Goal: Information Seeking & Learning: Understand process/instructions

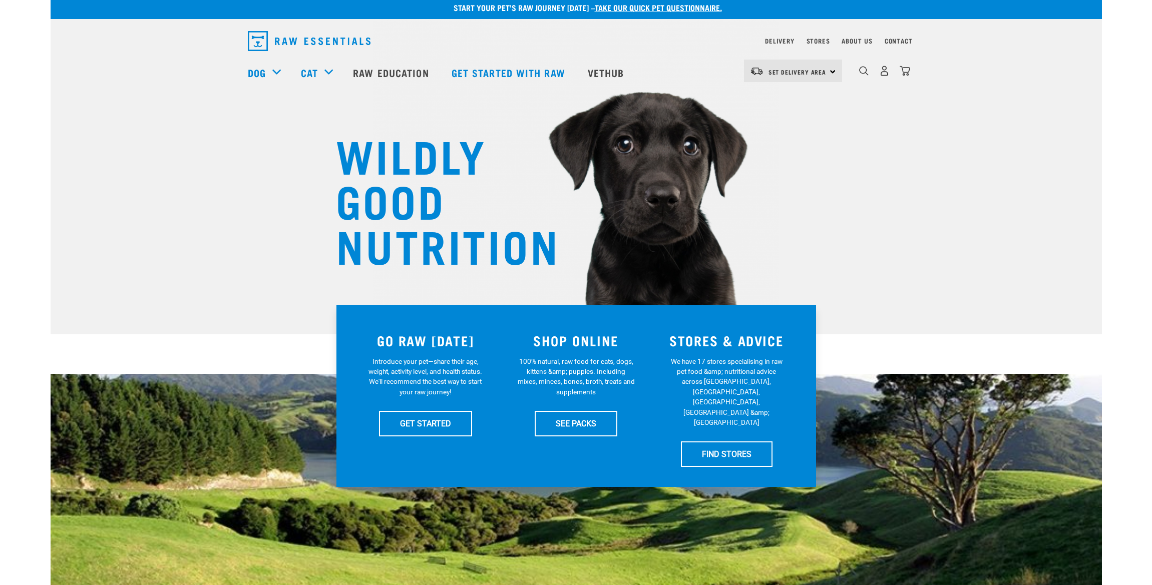
scroll to position [9, 0]
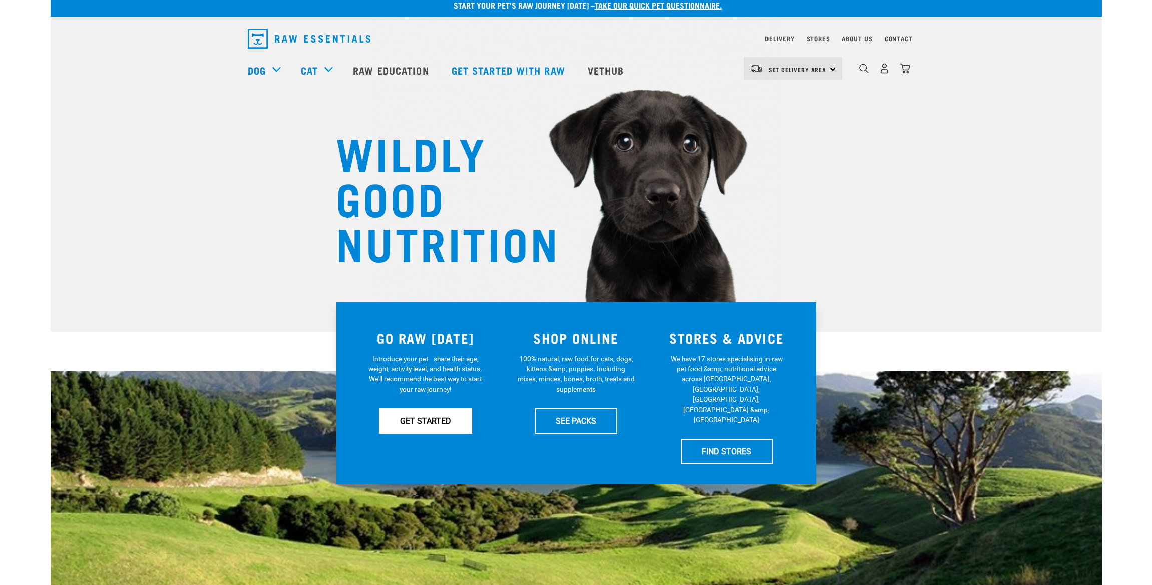
click at [427, 422] on link "GET STARTED" at bounding box center [425, 421] width 93 height 25
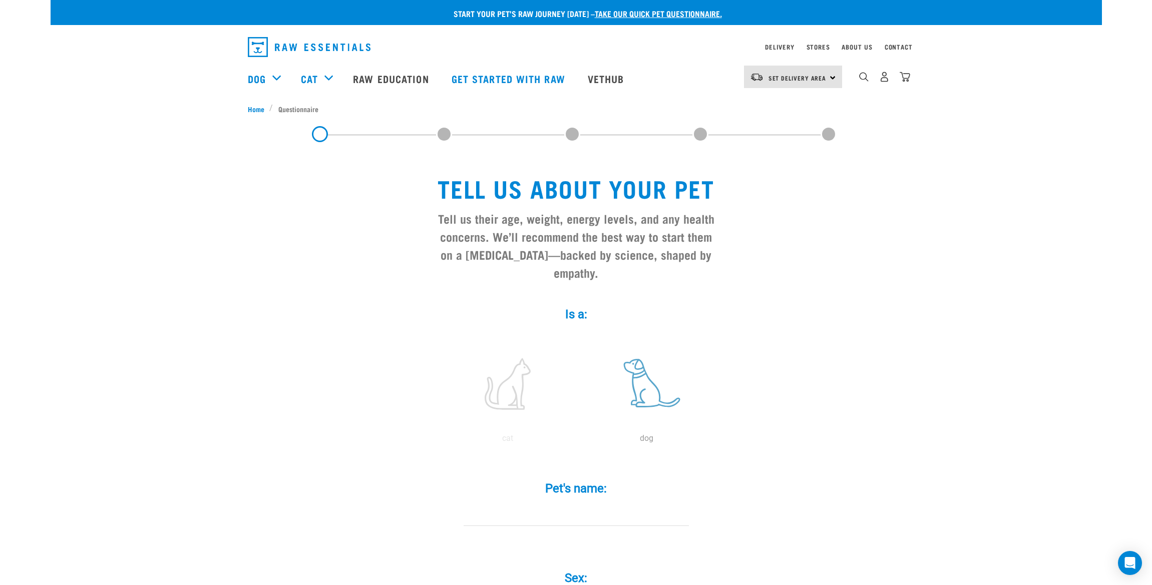
click at [641, 389] on label at bounding box center [646, 383] width 135 height 85
click at [577, 441] on input "radio" at bounding box center [577, 441] width 0 height 0
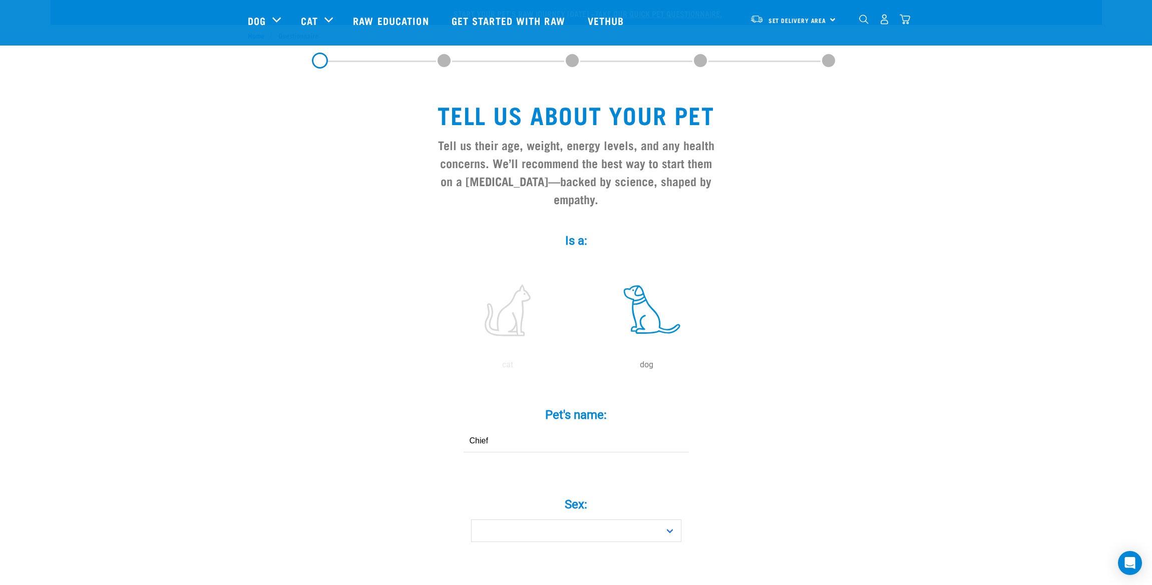
scroll to position [324, 0]
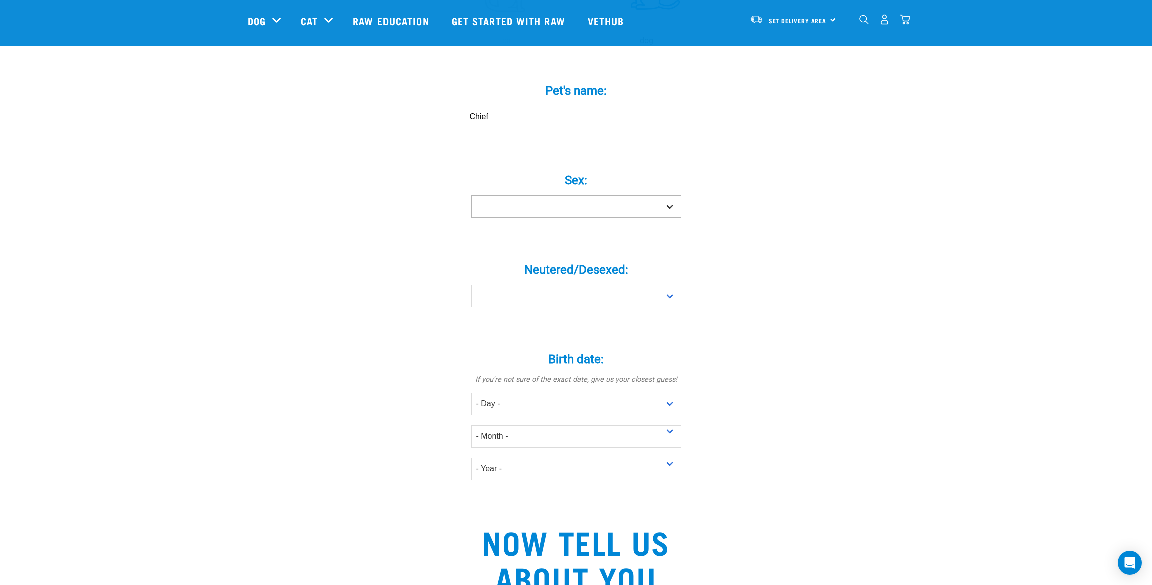
type input "Chief"
select select "boy"
select select "no"
select select "10"
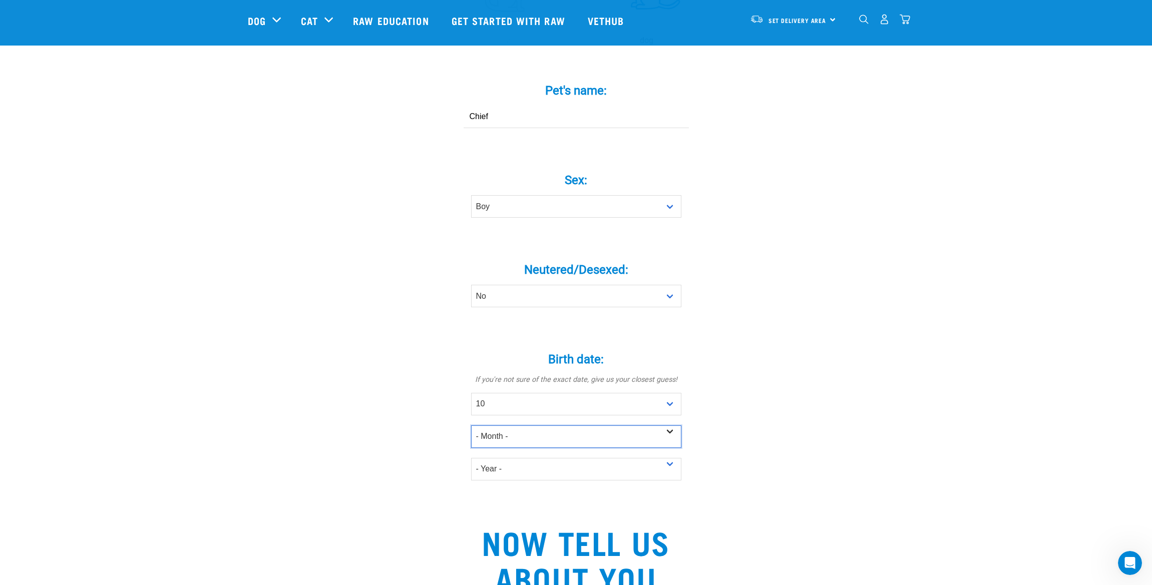
select select "June"
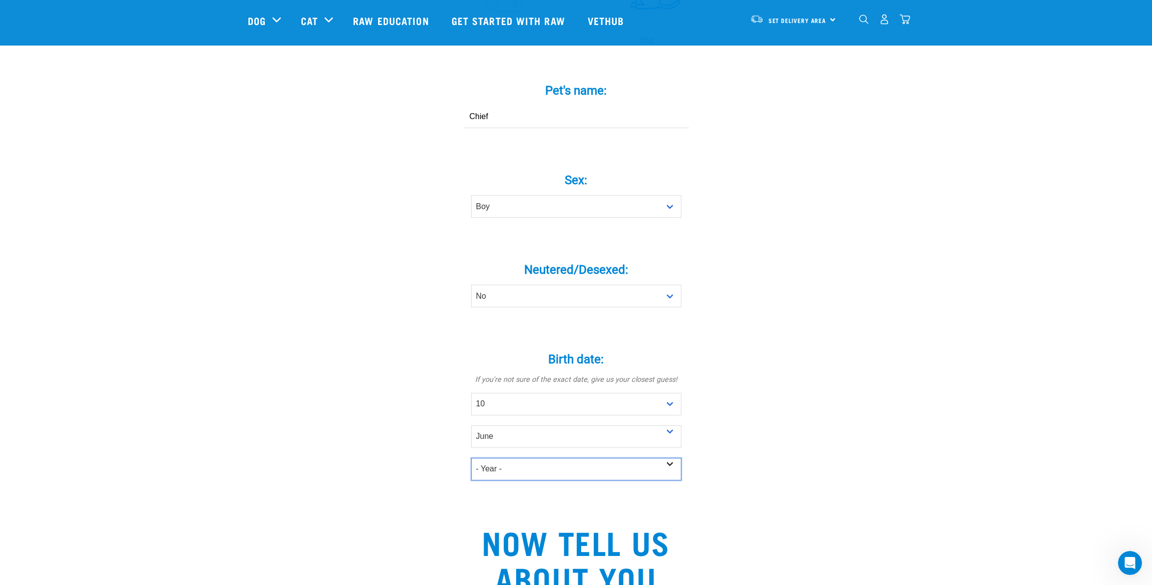
select select "2025"
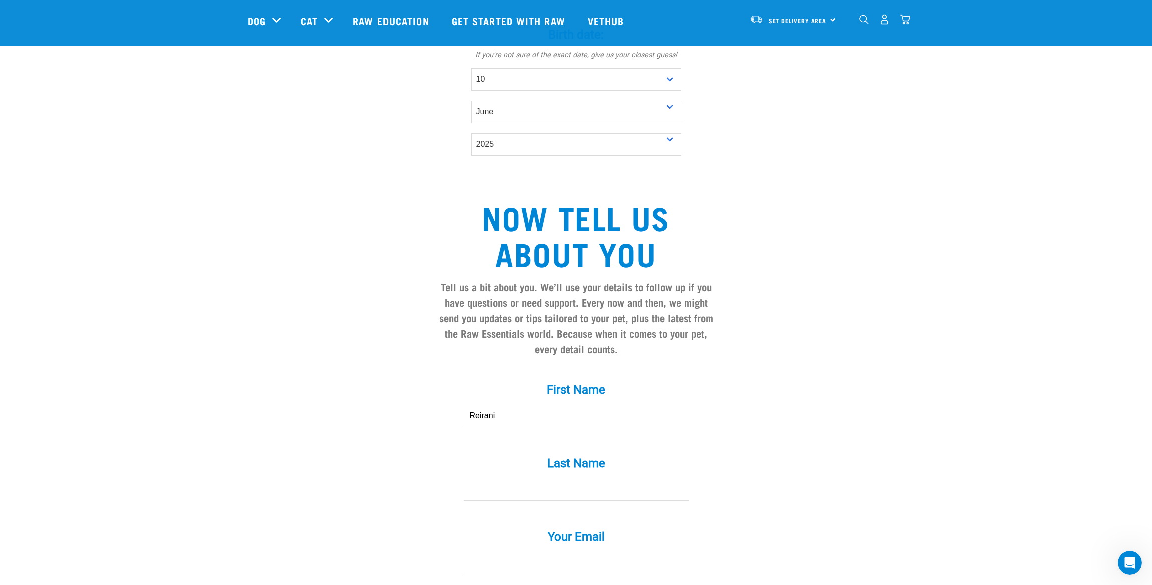
type input "Reirani"
type input "Taurima"
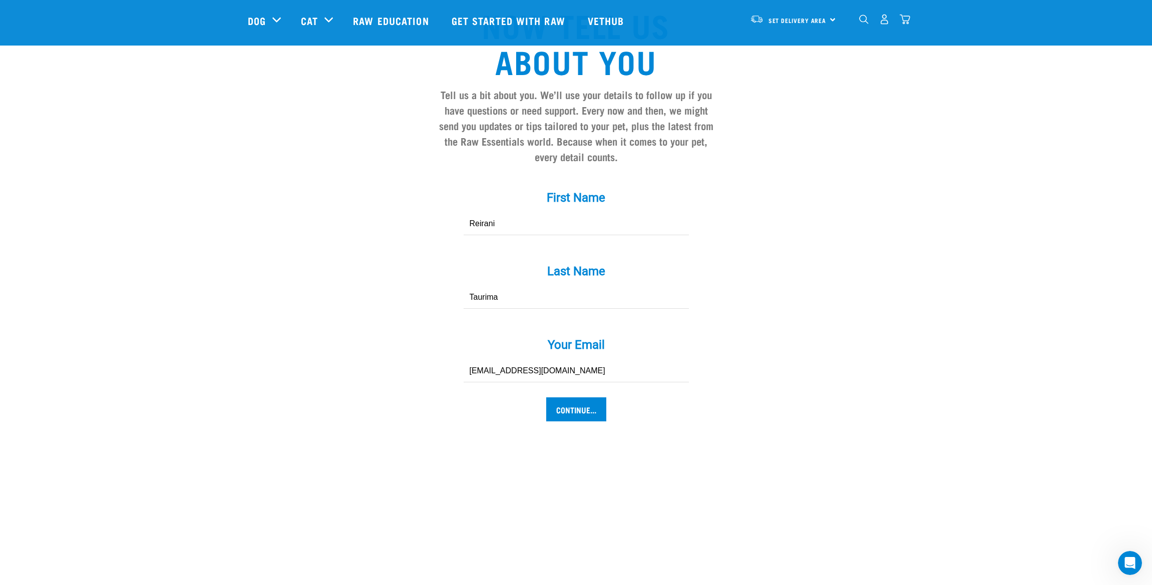
scroll to position [963, 0]
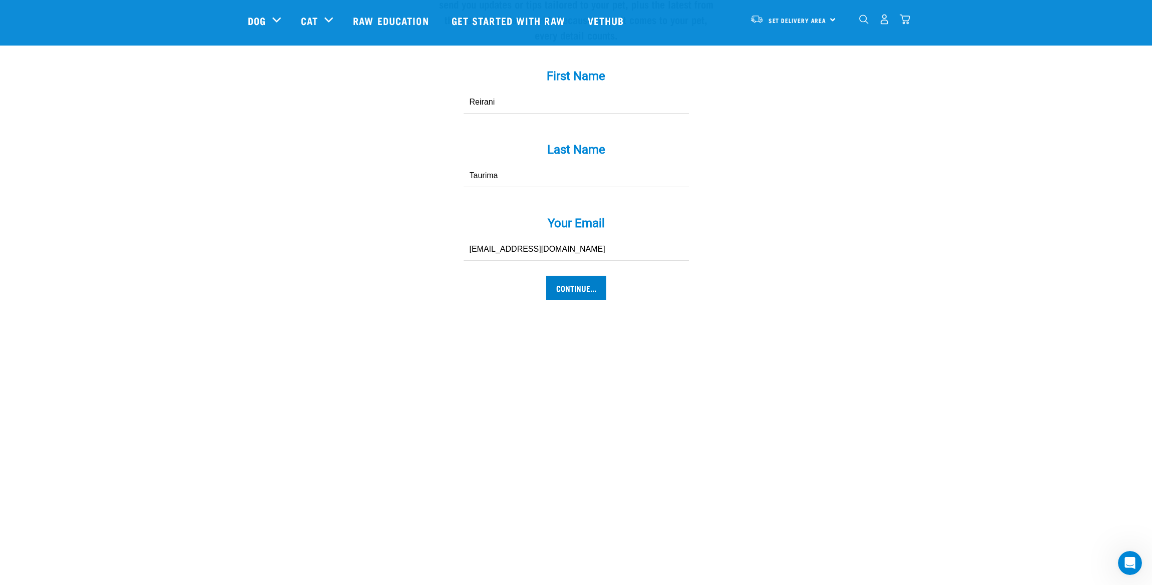
type input "kiwiana76@gmail.com"
click at [554, 296] on input "Continue..." at bounding box center [576, 288] width 60 height 24
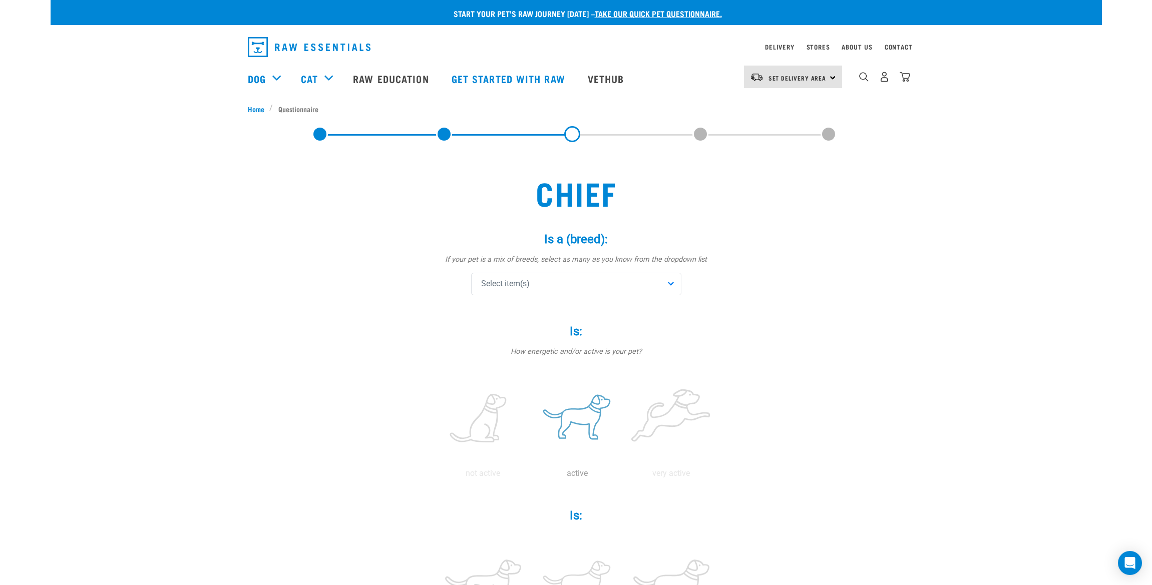
click at [590, 417] on label at bounding box center [577, 418] width 90 height 85
click at [530, 476] on input "radio" at bounding box center [530, 476] width 0 height 0
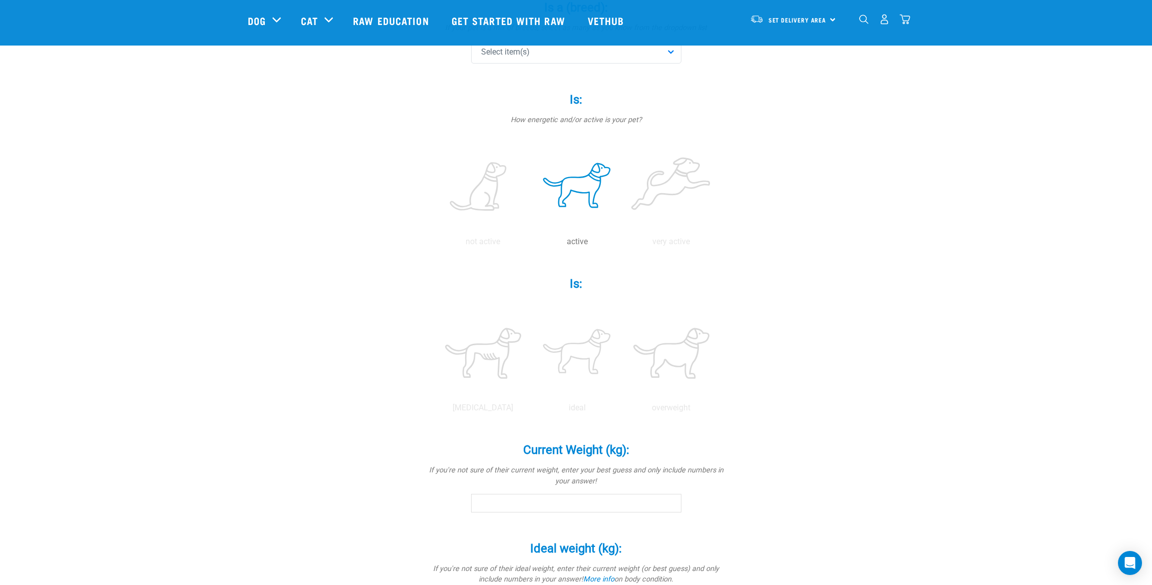
scroll to position [219, 0]
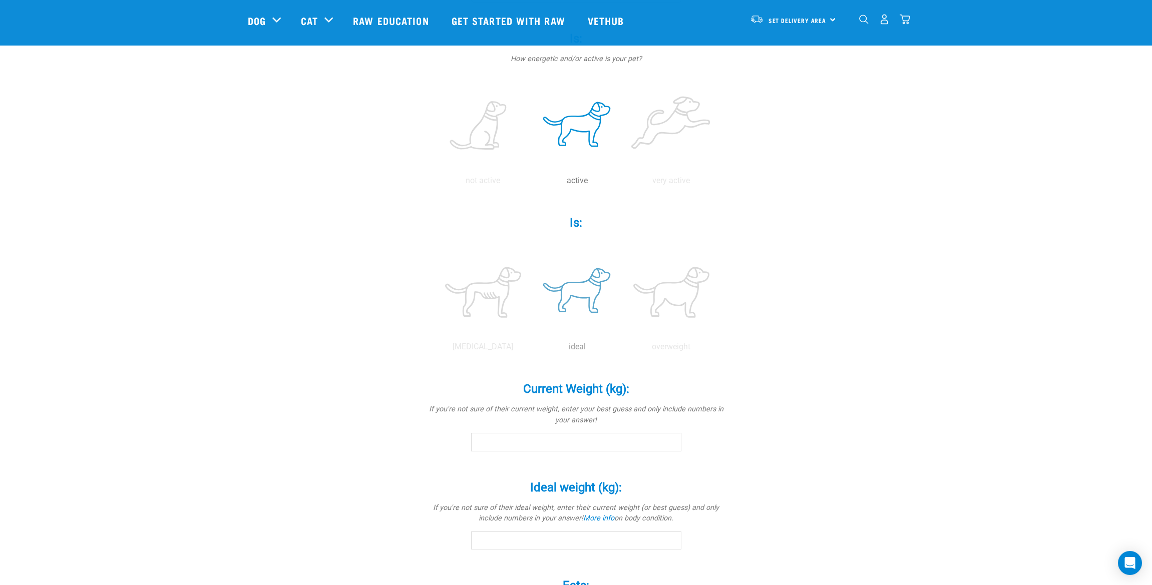
click at [578, 289] on label at bounding box center [577, 292] width 90 height 85
click at [530, 349] on input "radio" at bounding box center [530, 349] width 0 height 0
click at [498, 440] on input "Current Weight (kg): *" at bounding box center [576, 442] width 210 height 18
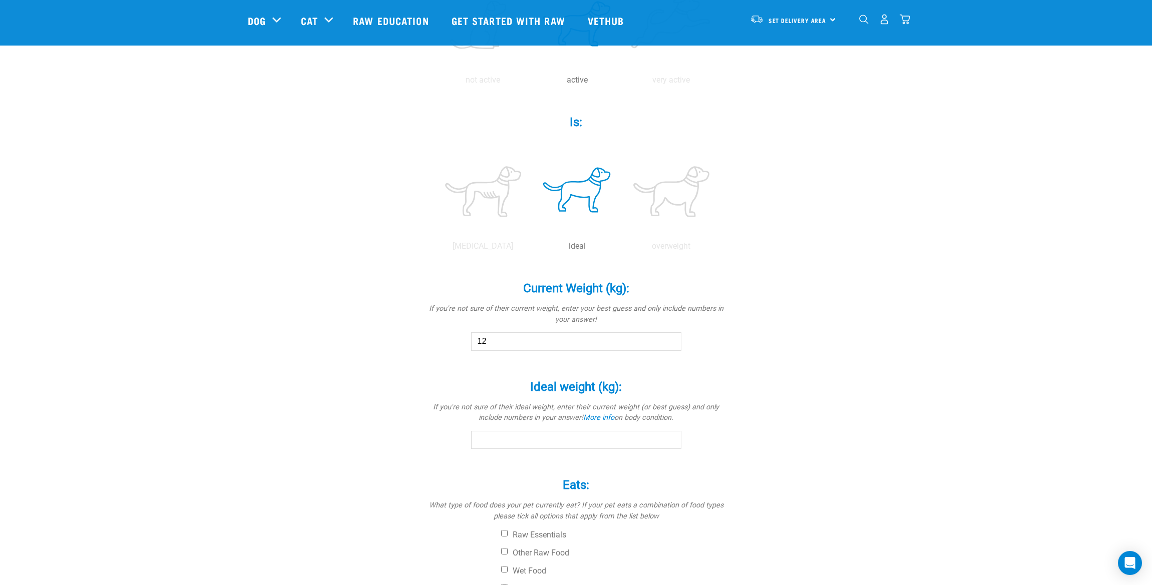
scroll to position [368, 0]
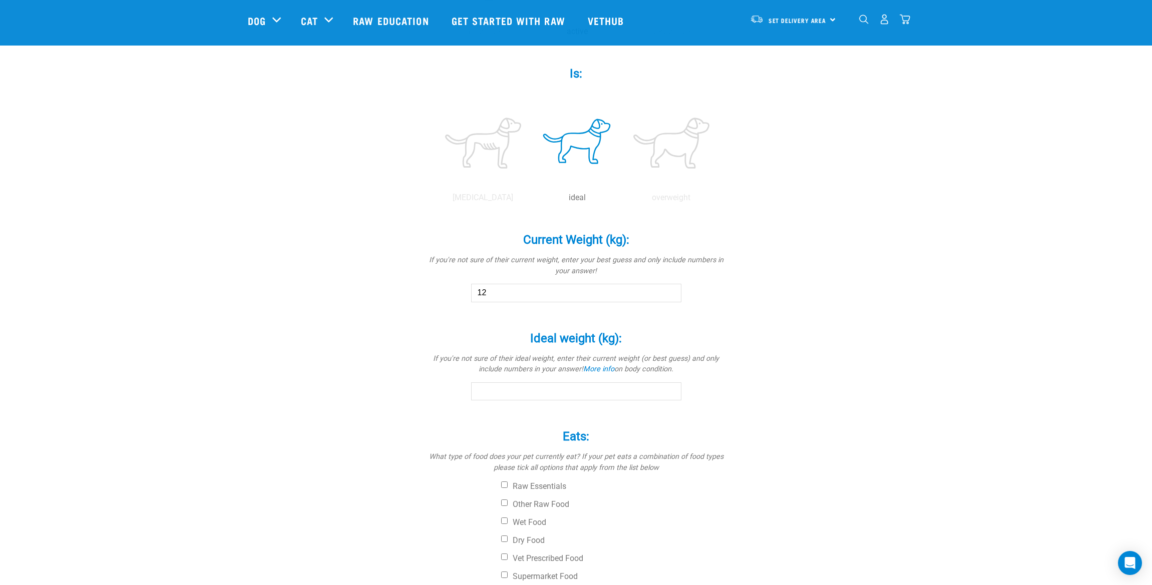
type input "12"
click at [527, 394] on input "Ideal weight (kg): *" at bounding box center [576, 391] width 210 height 18
type input "12"
click at [365, 397] on div "Chief Is a (breed): * If your pet is a mix of breeds, select as many as you kno…" at bounding box center [576, 174] width 657 height 925
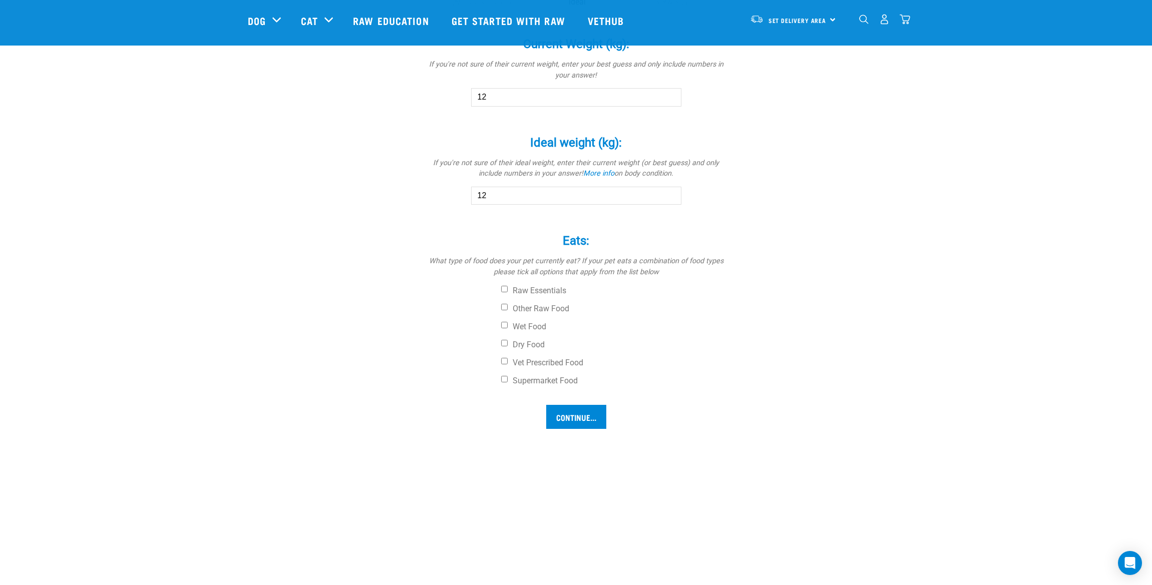
drag, startPoint x: 504, startPoint y: 341, endPoint x: 516, endPoint y: 351, distance: 15.3
click at [504, 341] on input "Dry Food" at bounding box center [504, 343] width 7 height 7
checkbox input "true"
click at [571, 411] on input "Continue..." at bounding box center [576, 417] width 60 height 24
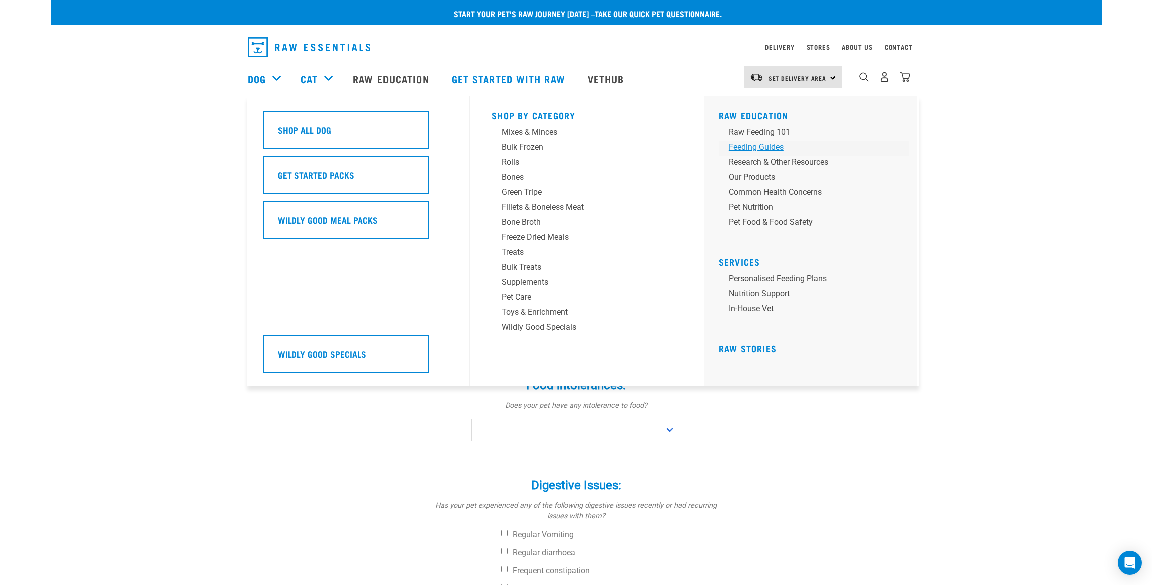
click at [749, 147] on div "Feeding Guides" at bounding box center [807, 147] width 156 height 12
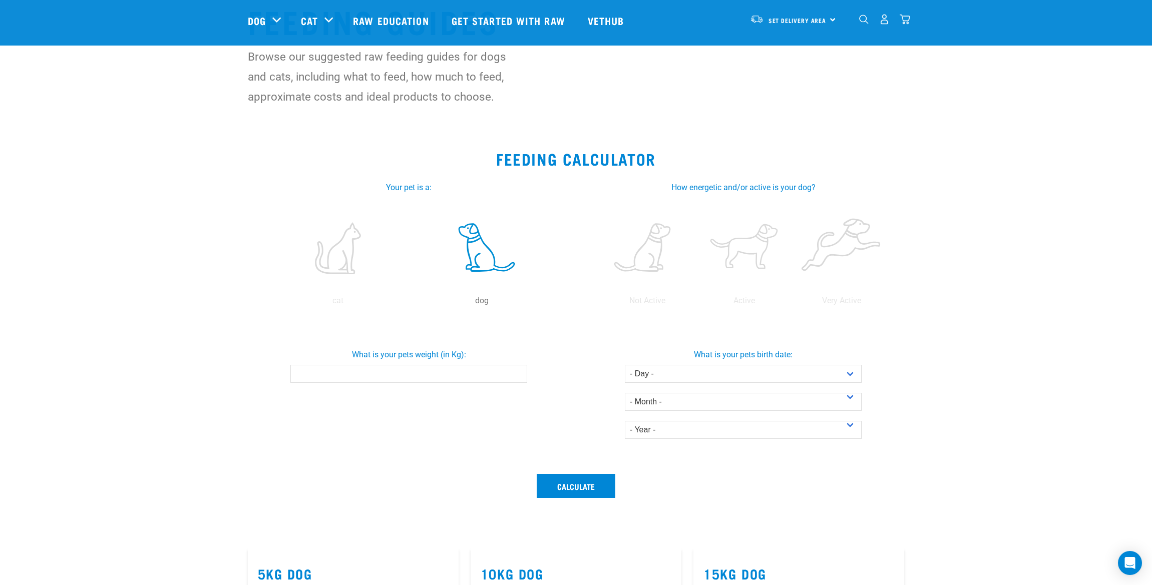
scroll to position [129, 0]
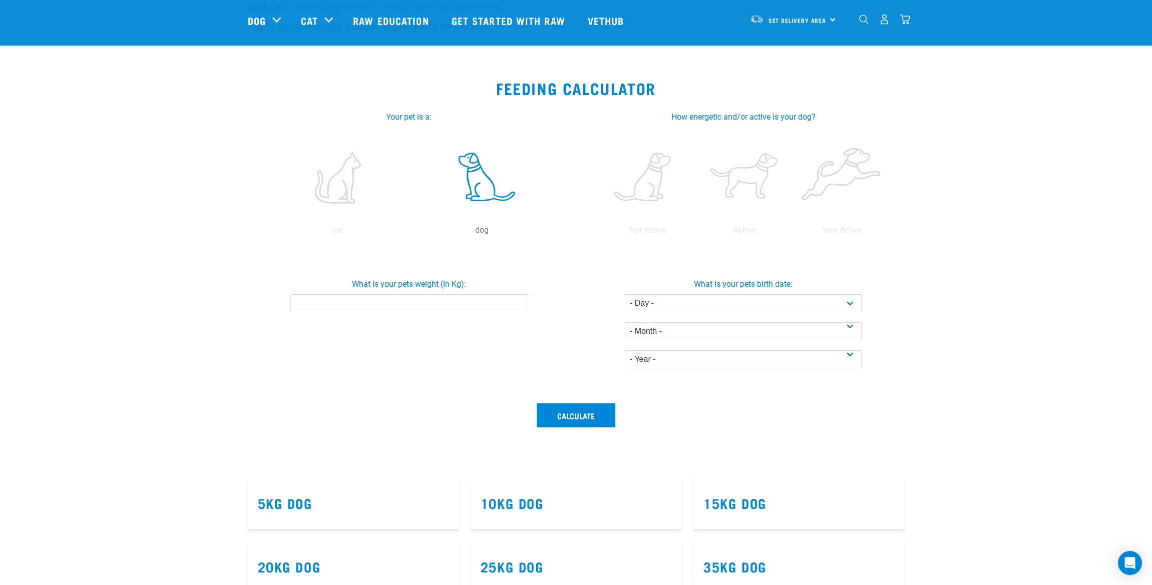
click at [461, 305] on input "What is your pets weight (in Kg):" at bounding box center [408, 303] width 237 height 18
type input "12"
click at [568, 414] on button "Calculate" at bounding box center [576, 416] width 79 height 24
drag, startPoint x: 568, startPoint y: 416, endPoint x: 580, endPoint y: 414, distance: 11.7
click at [569, 416] on button "Calculate" at bounding box center [576, 416] width 79 height 24
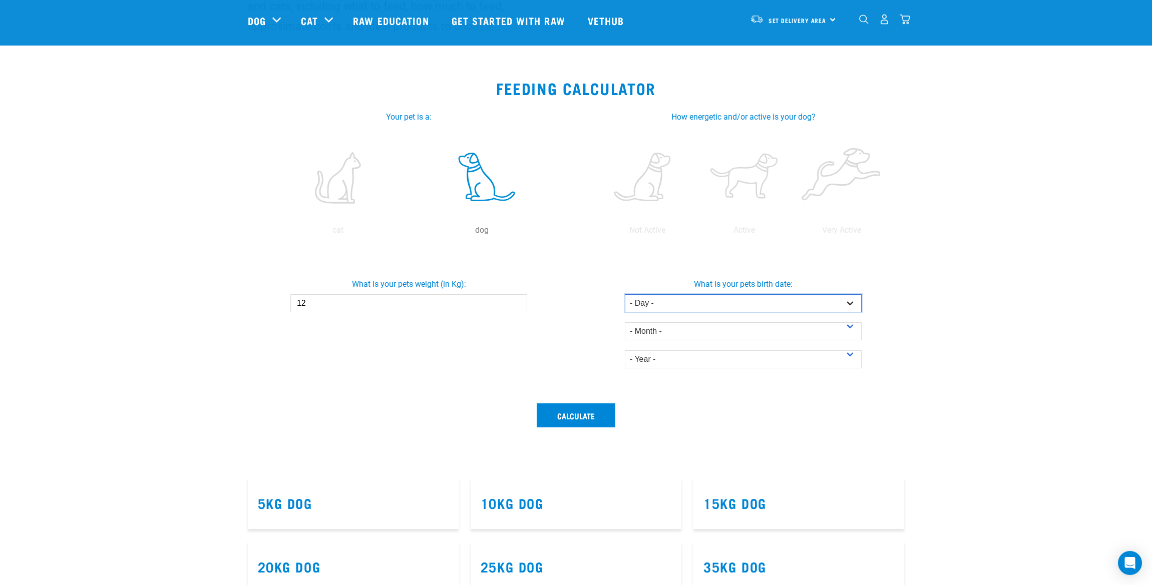
select select "10"
select select "June"
select select "2025"
click at [571, 417] on button "Calculate" at bounding box center [576, 416] width 79 height 24
click at [576, 413] on button "Calculate" at bounding box center [576, 416] width 79 height 24
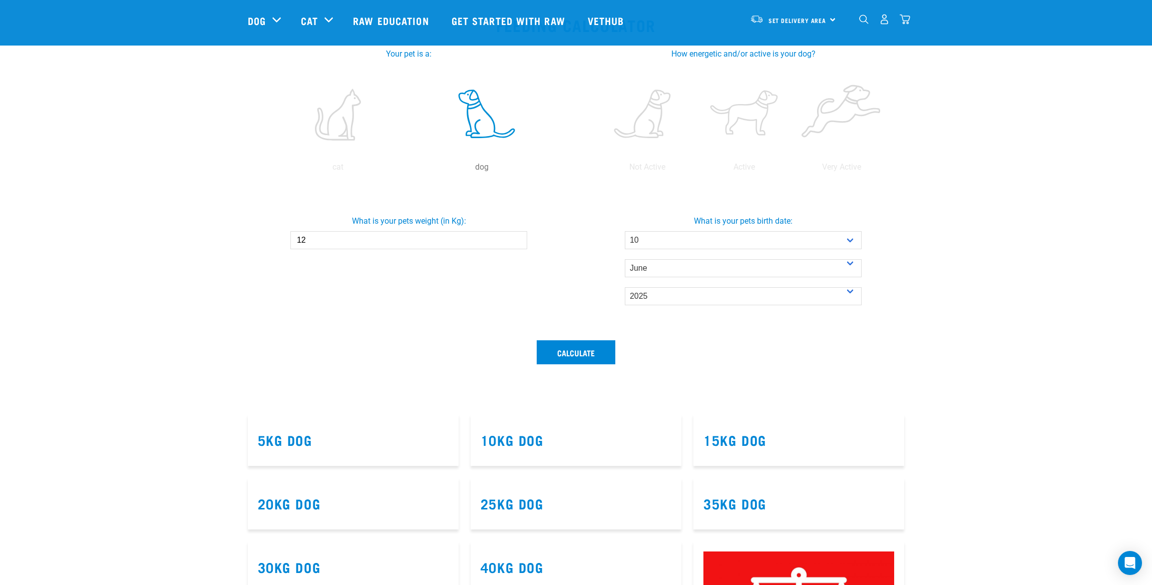
scroll to position [198, 0]
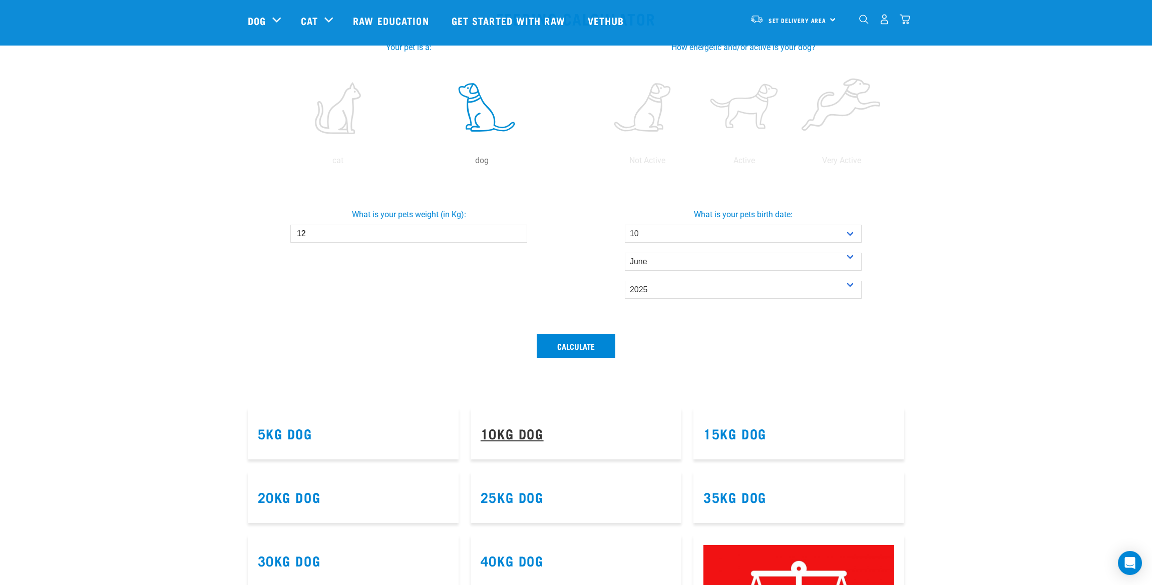
click at [518, 432] on link "10kg Dog" at bounding box center [512, 434] width 63 height 8
